Goal: Task Accomplishment & Management: Use online tool/utility

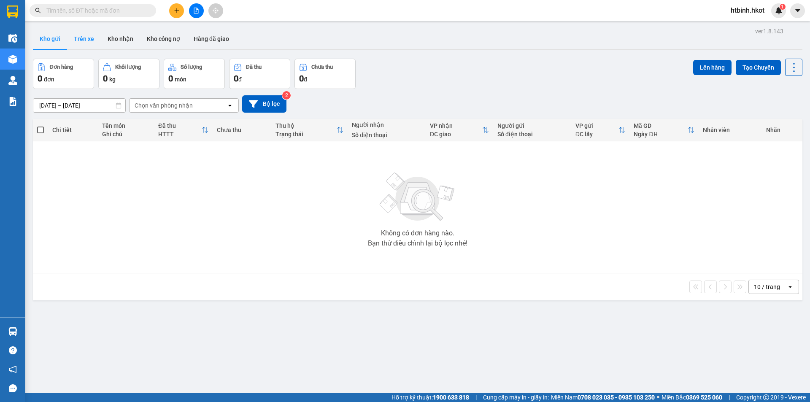
click at [80, 43] on button "Trên xe" at bounding box center [84, 39] width 34 height 20
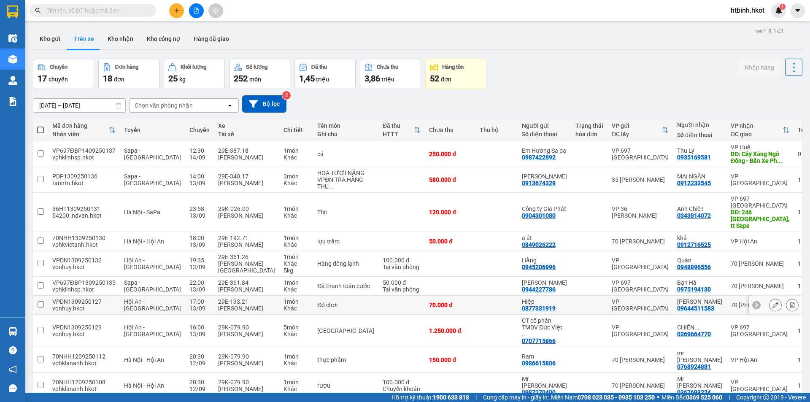
scroll to position [39, 0]
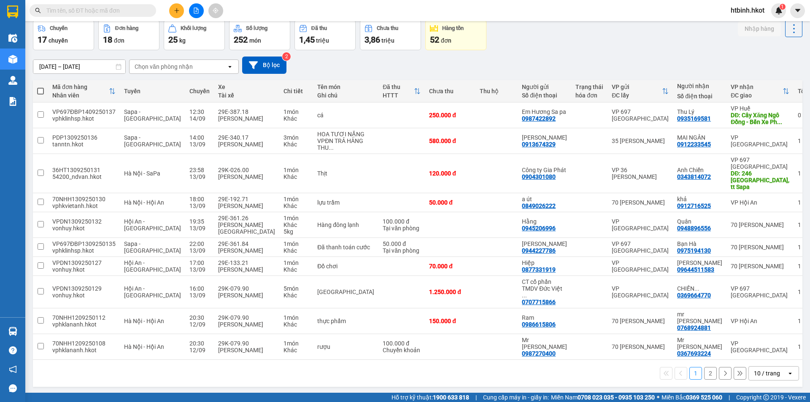
click at [704, 367] on button "2" at bounding box center [710, 373] width 13 height 13
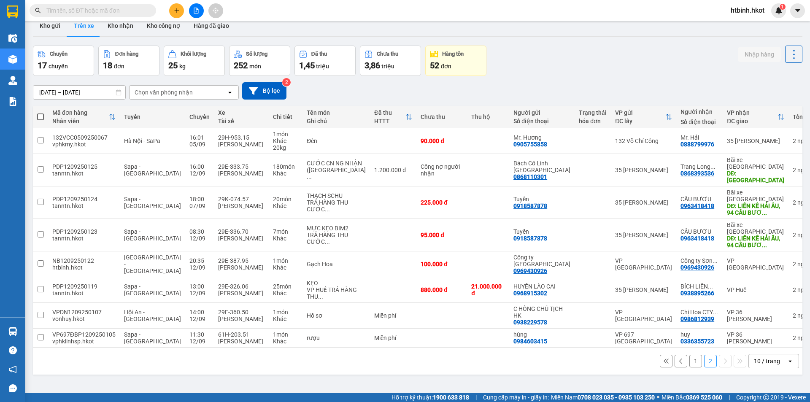
scroll to position [0, 0]
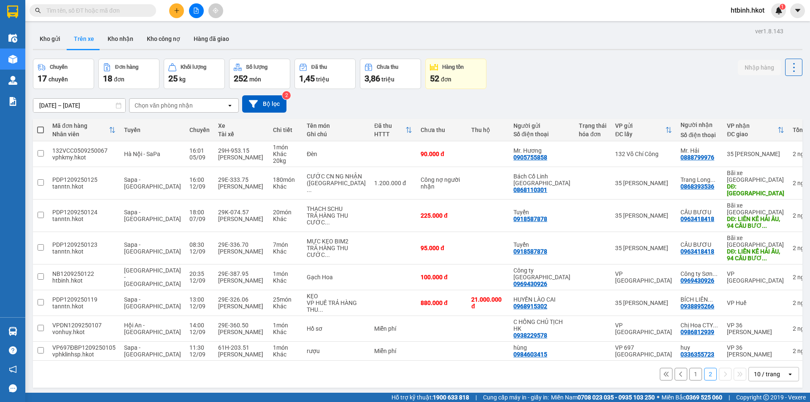
click at [96, 108] on input "[DATE] – [DATE]" at bounding box center [79, 106] width 92 height 14
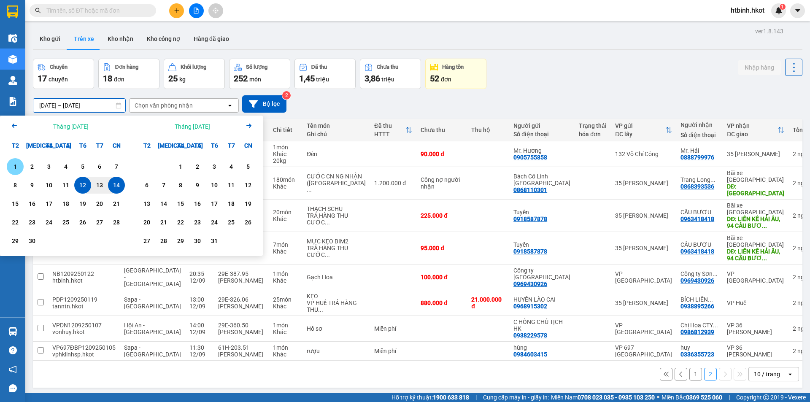
click at [15, 168] on div "1" at bounding box center [15, 167] width 12 height 10
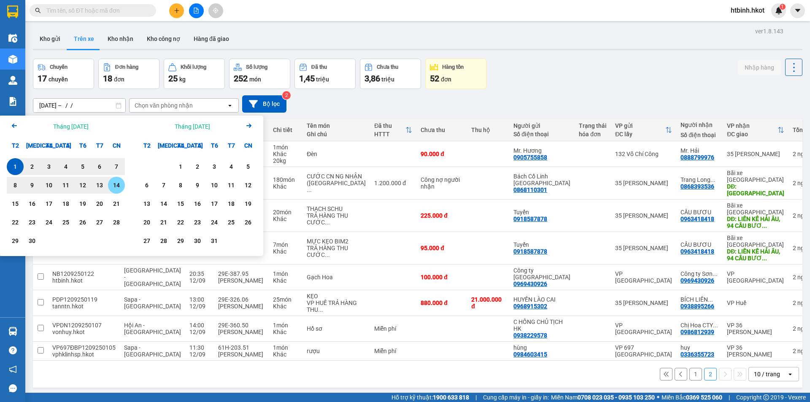
click at [114, 190] on div "14" at bounding box center [117, 185] width 12 height 10
type input "01/09/2025 – 14/09/2025"
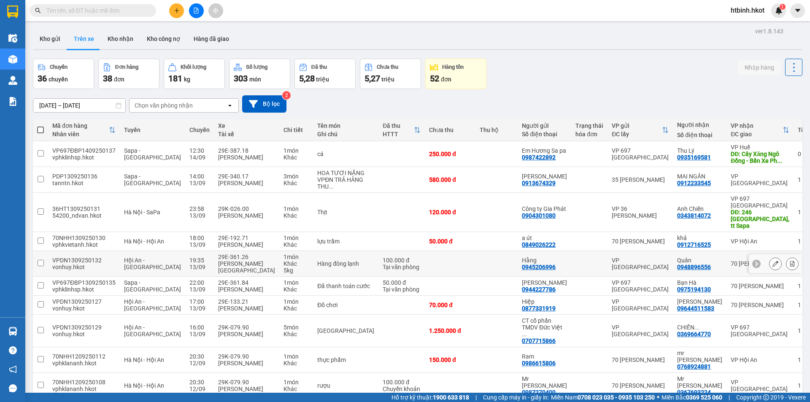
scroll to position [39, 0]
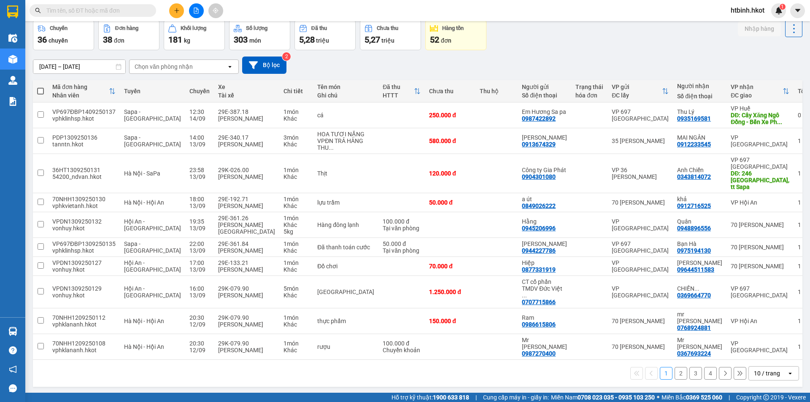
click at [675, 367] on button "2" at bounding box center [681, 373] width 13 height 13
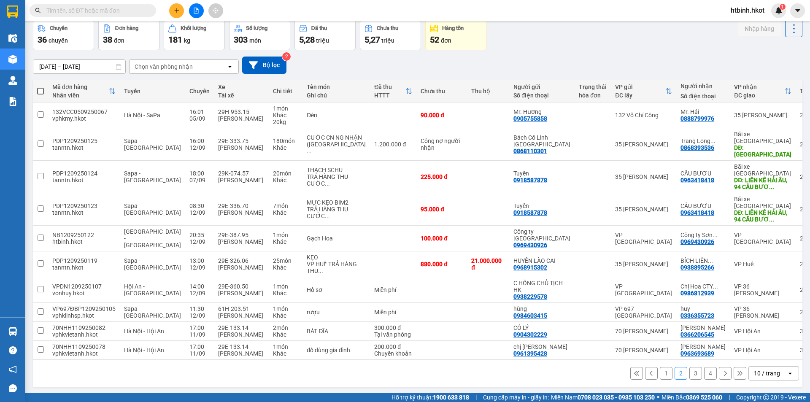
click at [693, 367] on button "3" at bounding box center [696, 373] width 13 height 13
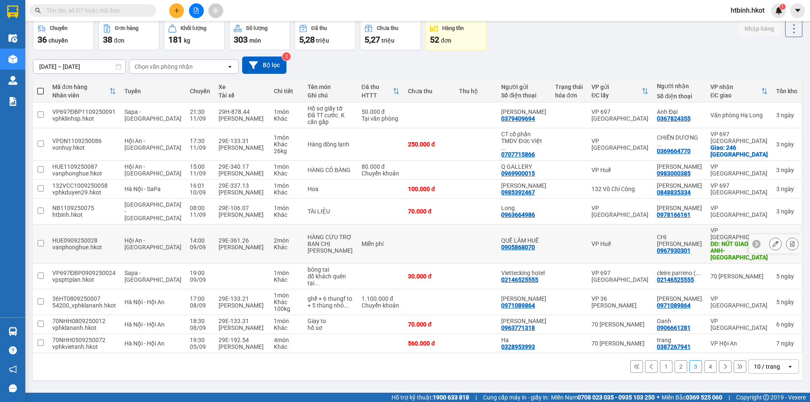
click at [586, 247] on td at bounding box center [569, 244] width 36 height 39
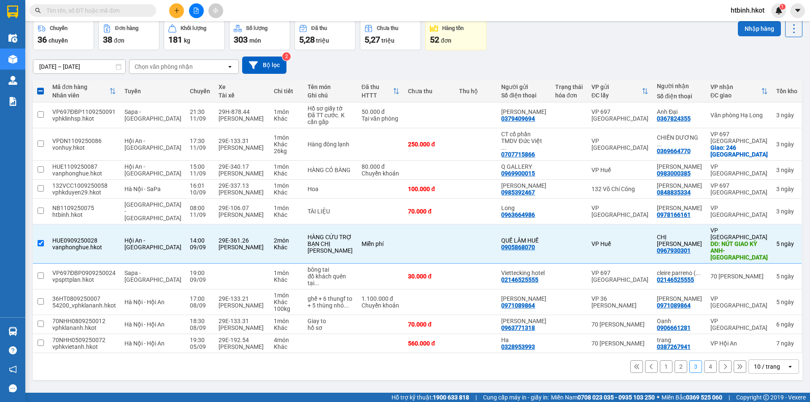
click at [756, 32] on button "Nhập hàng" at bounding box center [759, 28] width 43 height 15
checkbox input "false"
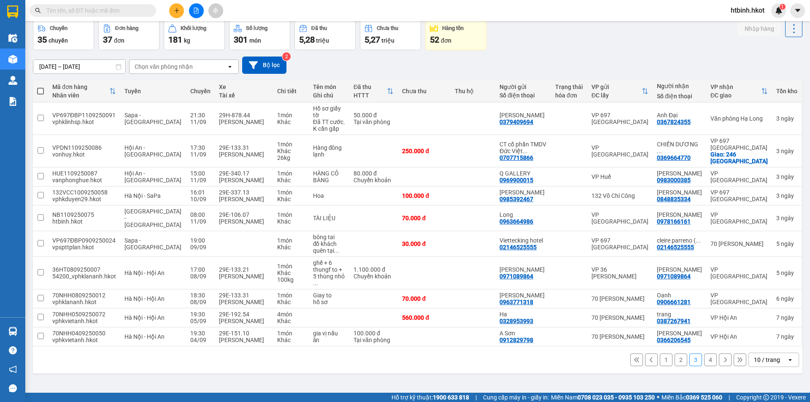
click at [704, 354] on button "4" at bounding box center [710, 360] width 13 height 13
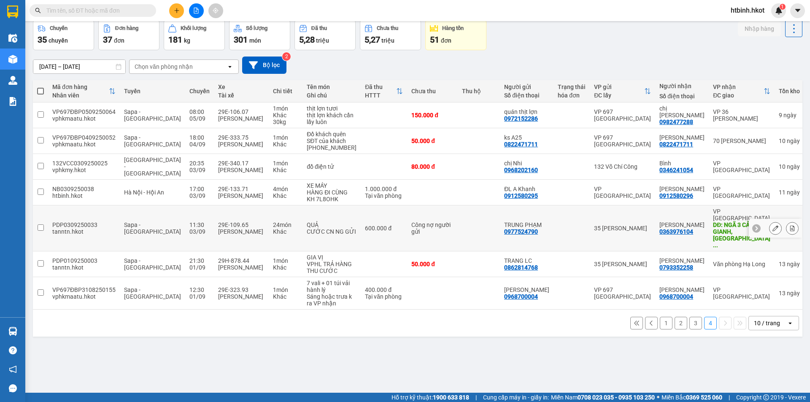
scroll to position [0, 0]
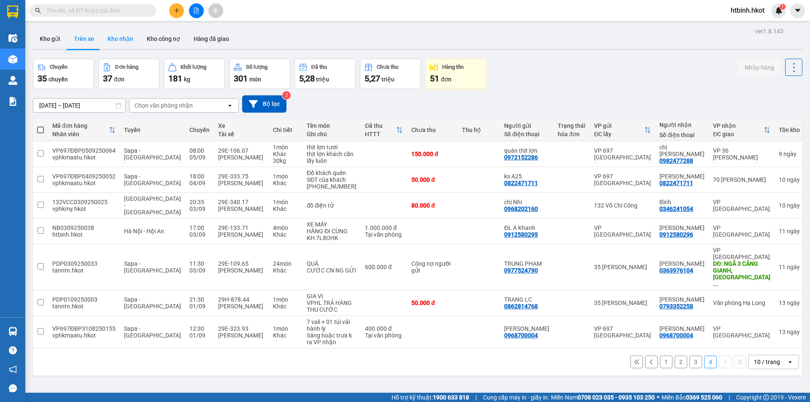
click at [128, 37] on button "Kho nhận" at bounding box center [120, 39] width 39 height 20
type input "12/09/2025 – 14/09/2025"
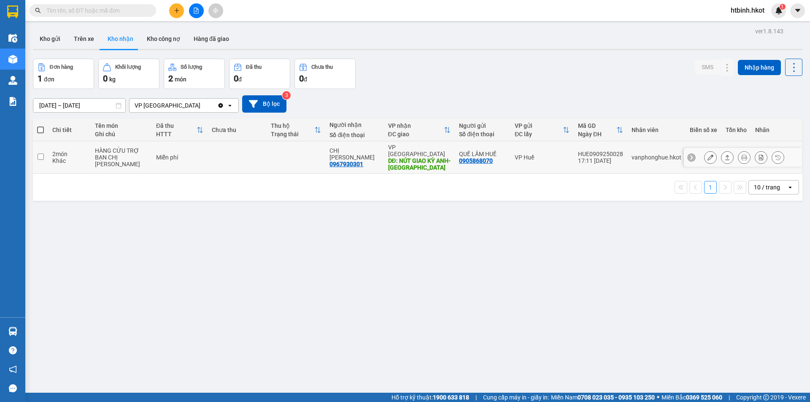
click at [522, 161] on td "VP Huế" at bounding box center [542, 157] width 63 height 33
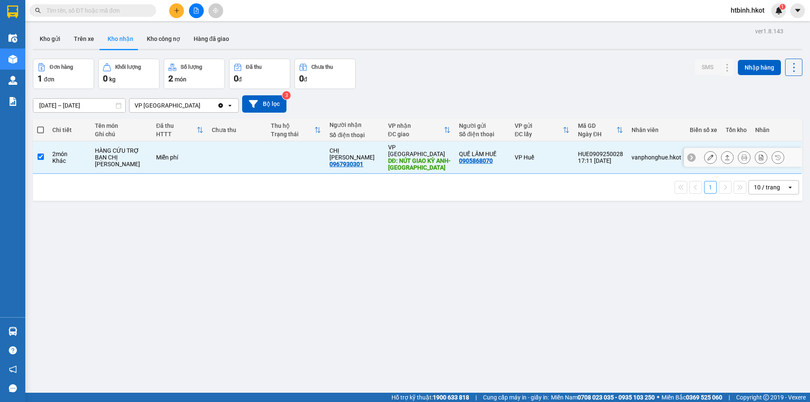
checkbox input "true"
click at [725, 154] on icon at bounding box center [728, 157] width 6 height 6
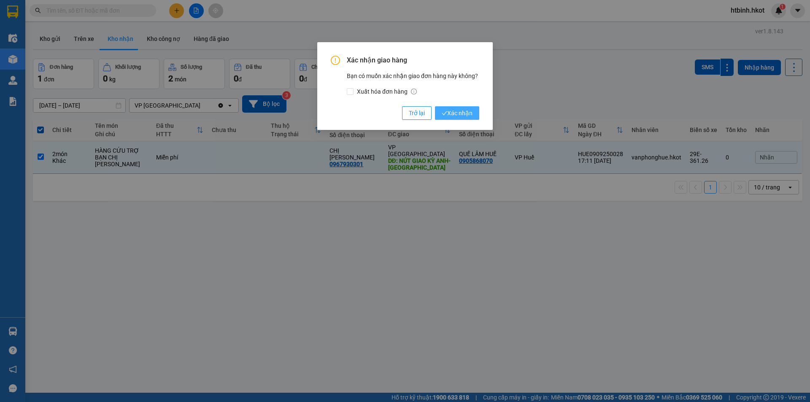
click at [471, 113] on span "Xác nhận" at bounding box center [457, 112] width 31 height 9
